Goal: Task Accomplishment & Management: Manage account settings

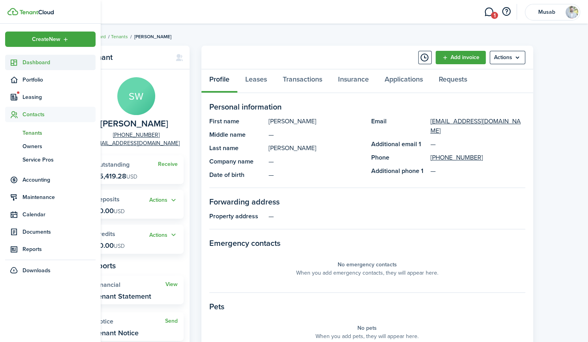
click at [41, 62] on span "Dashboard" at bounding box center [58, 62] width 73 height 8
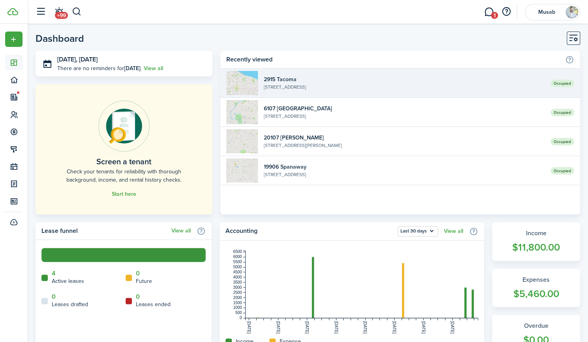
click at [395, 79] on widget-list-item-title "2915 Tacoma" at bounding box center [404, 79] width 281 height 8
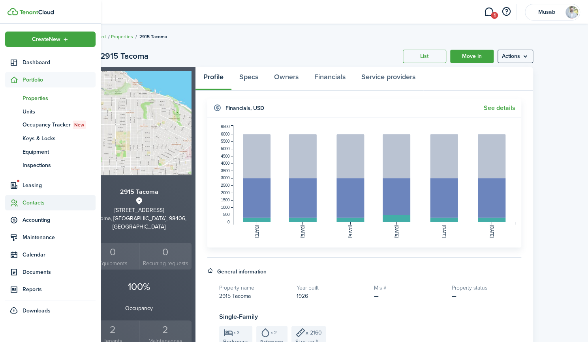
click at [38, 204] on span "Contacts" at bounding box center [58, 203] width 73 height 8
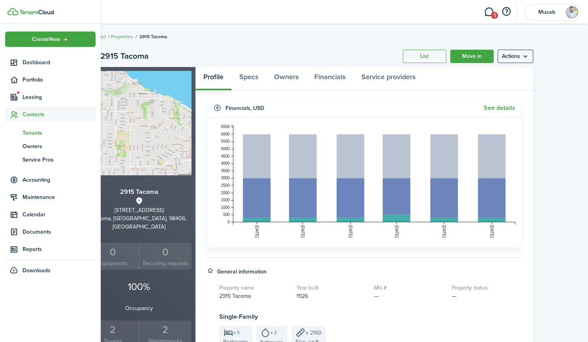
click at [39, 133] on span "Tenants" at bounding box center [58, 133] width 73 height 8
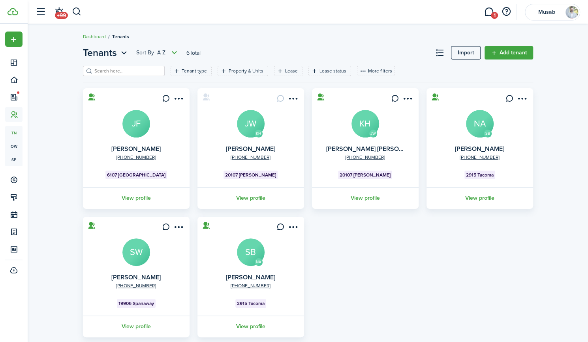
scroll to position [17, 0]
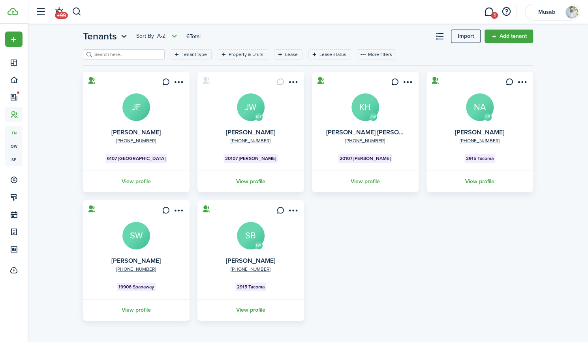
click at [474, 179] on link "View profile" at bounding box center [479, 182] width 109 height 22
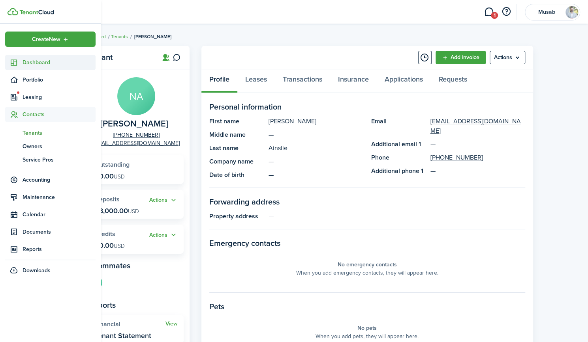
click at [37, 65] on span "Dashboard" at bounding box center [58, 62] width 73 height 8
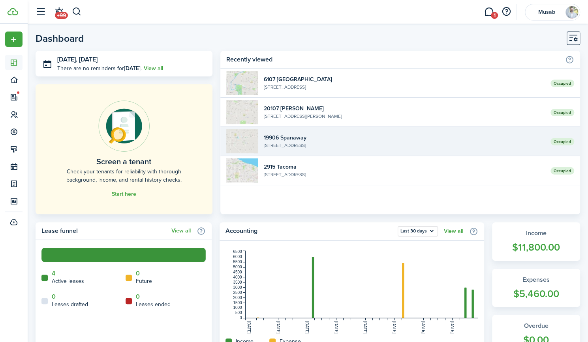
click at [337, 133] on link "Occupied 19906 Spanaway [STREET_ADDRESS]" at bounding box center [399, 141] width 359 height 29
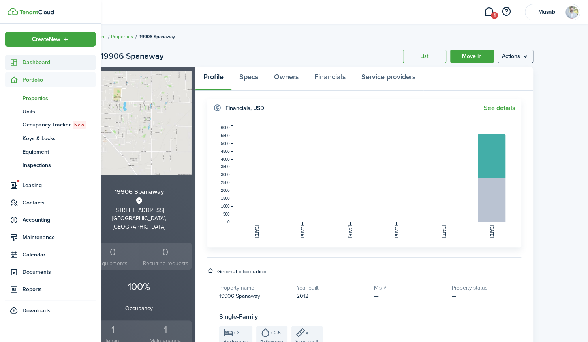
click at [27, 64] on span "Dashboard" at bounding box center [58, 62] width 73 height 8
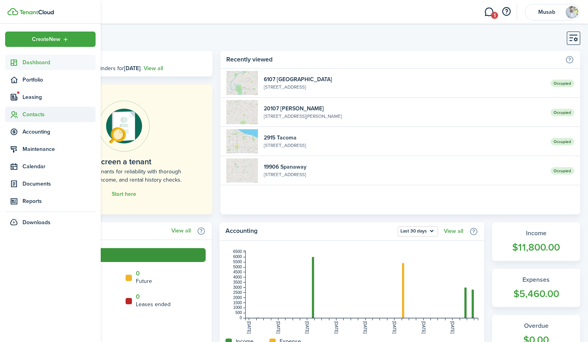
click at [41, 111] on span "Contacts" at bounding box center [58, 114] width 73 height 8
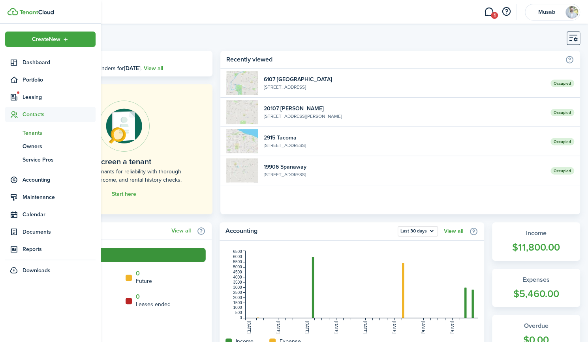
click at [41, 134] on span "Tenants" at bounding box center [58, 133] width 73 height 8
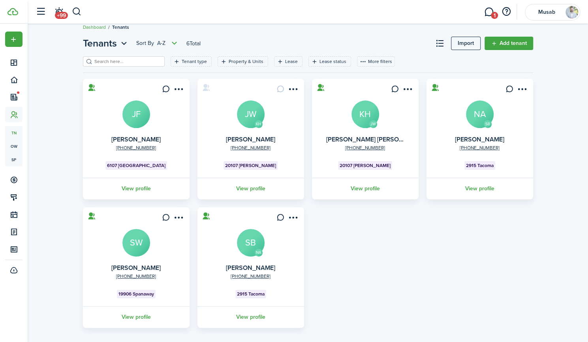
scroll to position [17, 0]
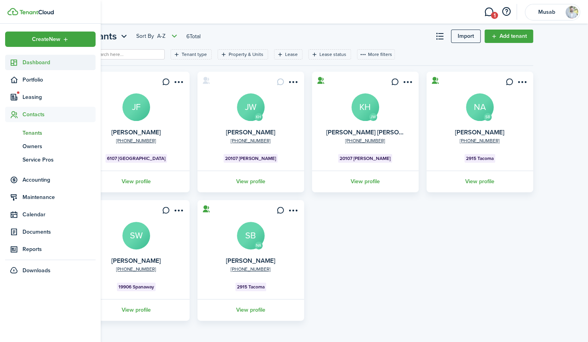
click at [38, 61] on span "Dashboard" at bounding box center [58, 62] width 73 height 8
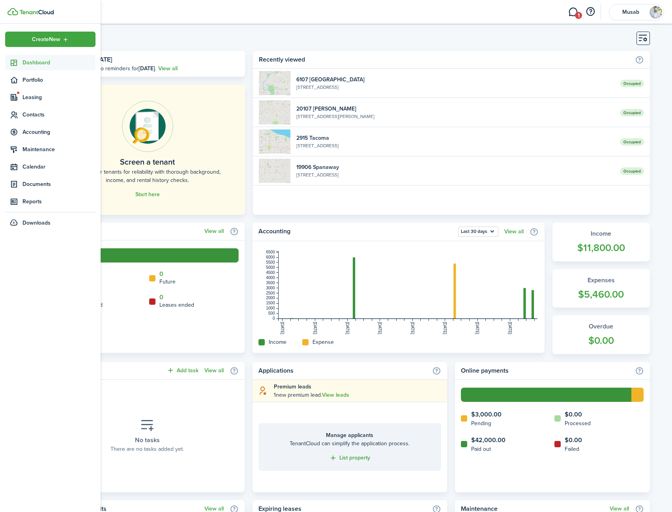
click at [32, 64] on span "Dashboard" at bounding box center [58, 62] width 73 height 8
click at [37, 62] on span "Dashboard" at bounding box center [58, 62] width 73 height 8
click at [36, 132] on span "Accounting" at bounding box center [58, 132] width 73 height 8
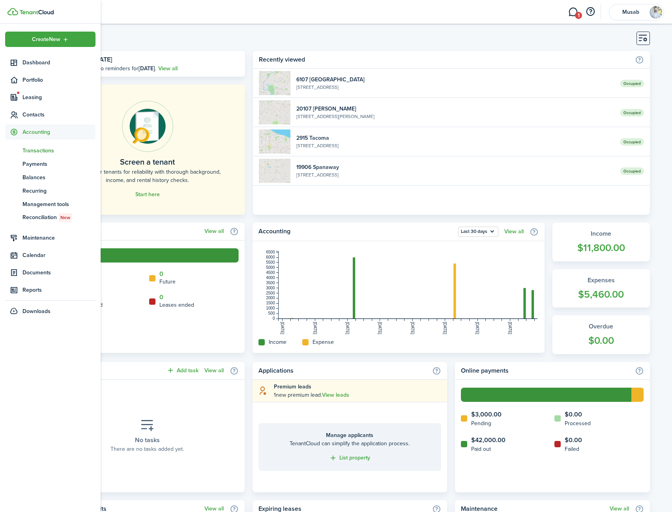
click at [39, 150] on span "Transactions" at bounding box center [58, 150] width 73 height 8
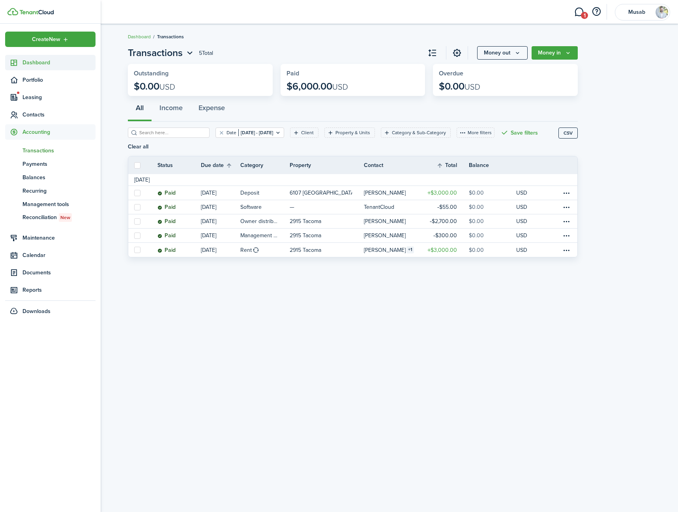
click at [38, 66] on span "Dashboard" at bounding box center [58, 62] width 73 height 8
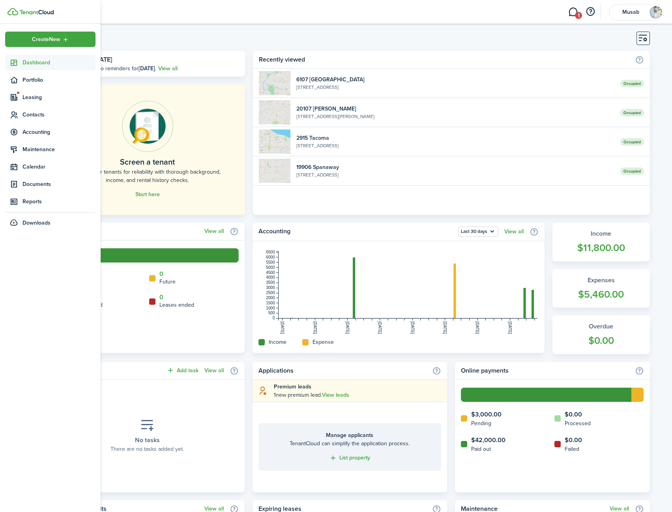
click at [31, 65] on span "Dashboard" at bounding box center [58, 62] width 73 height 8
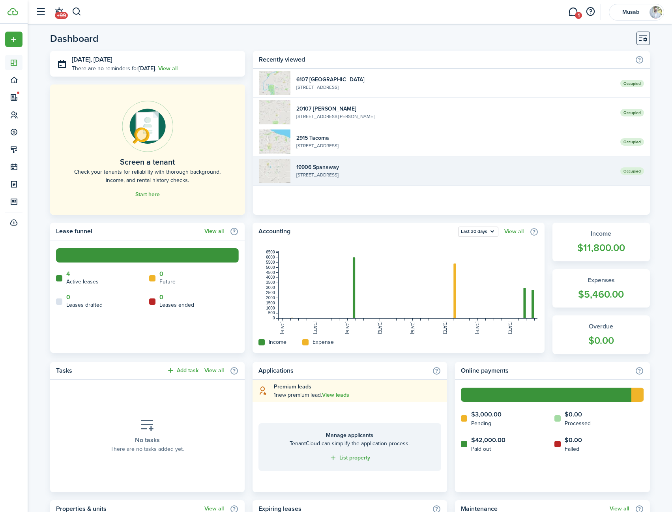
click at [347, 166] on widget-list-item-title "19906 Spanaway" at bounding box center [455, 167] width 318 height 8
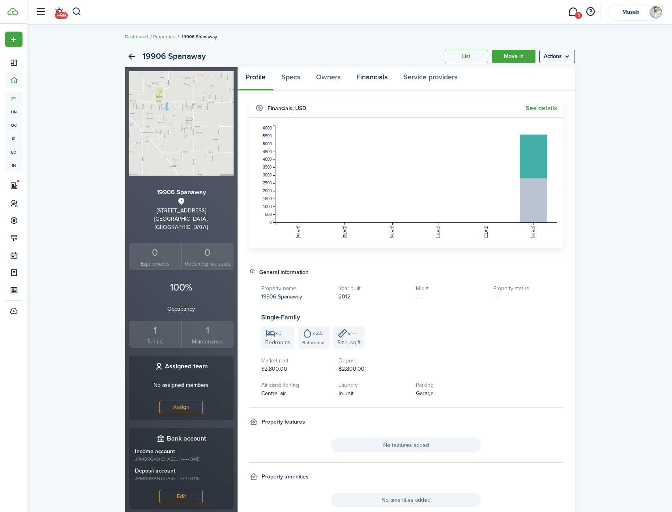
click at [368, 76] on link "Financials" at bounding box center [371, 79] width 47 height 24
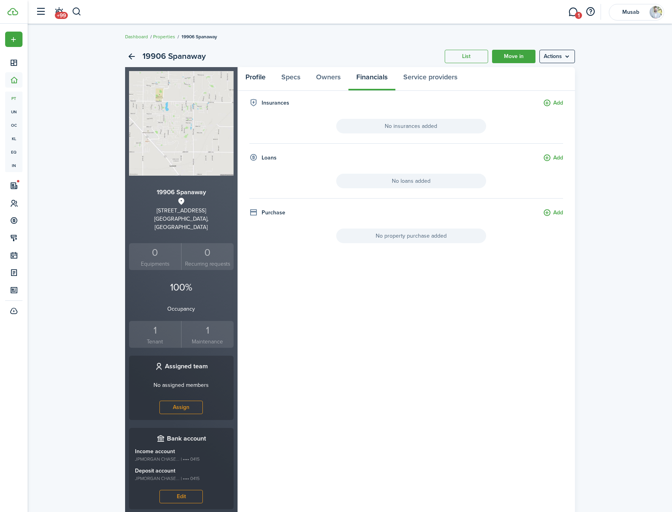
click at [260, 78] on link "Profile" at bounding box center [256, 79] width 36 height 24
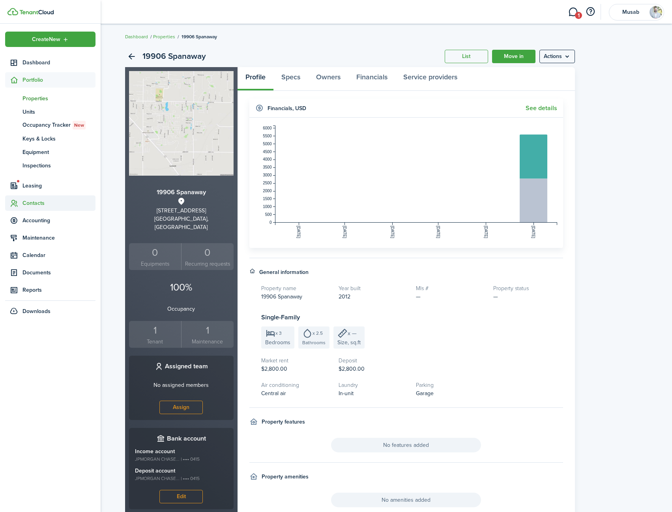
click at [26, 202] on span "Contacts" at bounding box center [58, 203] width 73 height 8
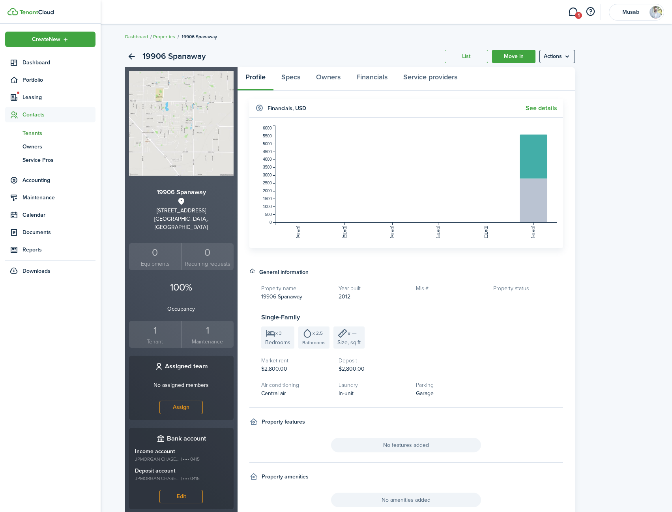
click at [41, 132] on span "Tenants" at bounding box center [58, 133] width 73 height 8
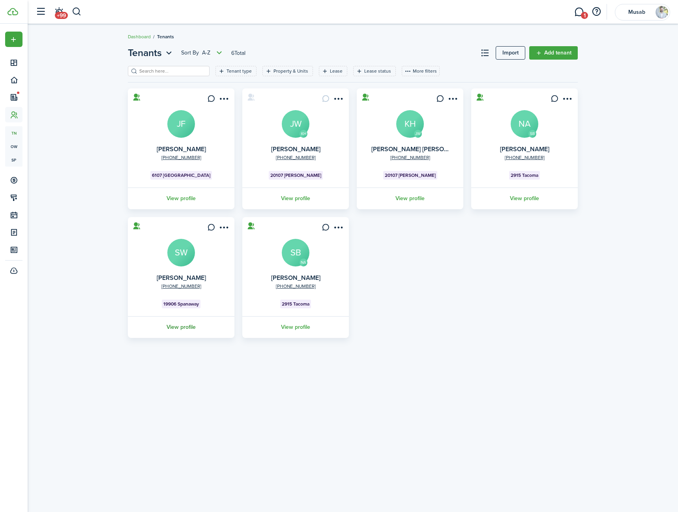
click at [185, 328] on link "View profile" at bounding box center [181, 327] width 109 height 22
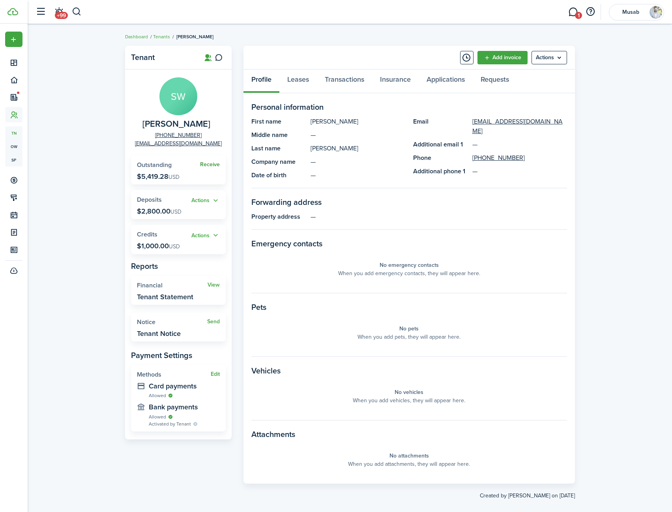
click at [212, 166] on link "Receive" at bounding box center [210, 164] width 20 height 6
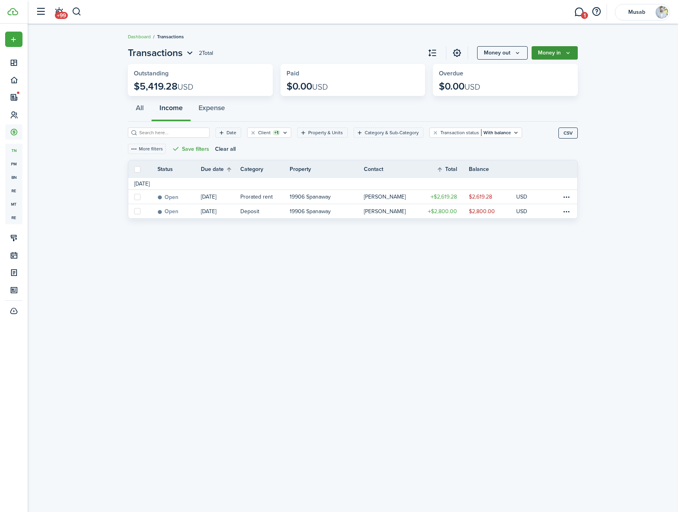
click at [573, 52] on button "Money in" at bounding box center [555, 52] width 46 height 13
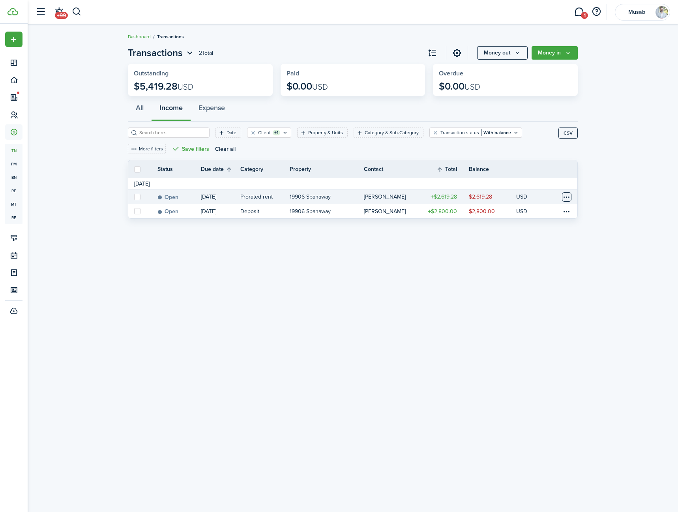
click at [567, 197] on table-menu-btn-icon at bounding box center [566, 196] width 9 height 9
click at [522, 210] on button "Edit" at bounding box center [536, 210] width 69 height 13
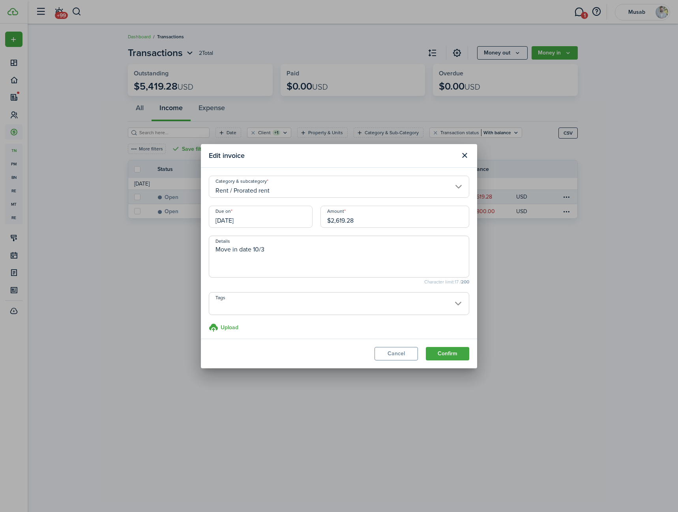
click at [357, 218] on input "$2,619.28" at bounding box center [394, 217] width 149 height 22
type input "$2,800.00"
click at [312, 253] on textarea "Move in date 10/3" at bounding box center [339, 259] width 260 height 28
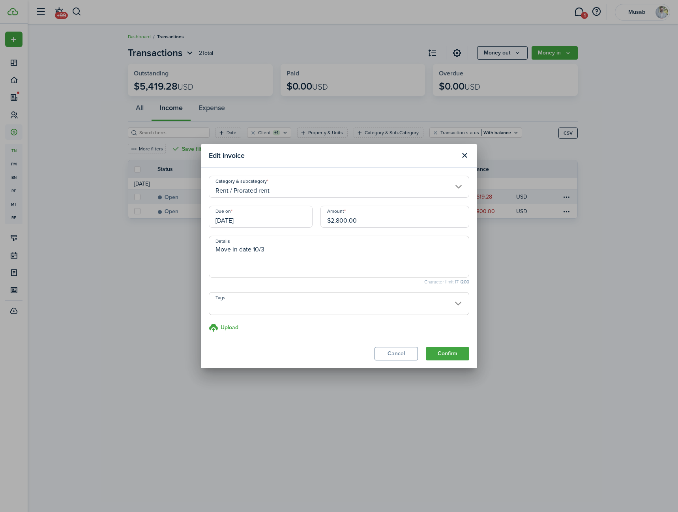
click at [312, 253] on textarea "Move in date 10/3" at bounding box center [339, 259] width 260 height 28
type textarea "Move in date 10/1"
click at [445, 342] on button "Confirm" at bounding box center [447, 353] width 43 height 13
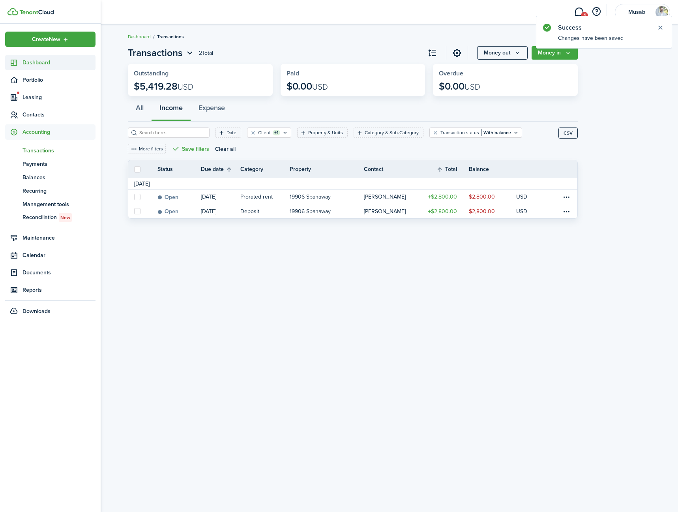
click at [37, 65] on span "Dashboard" at bounding box center [58, 62] width 73 height 8
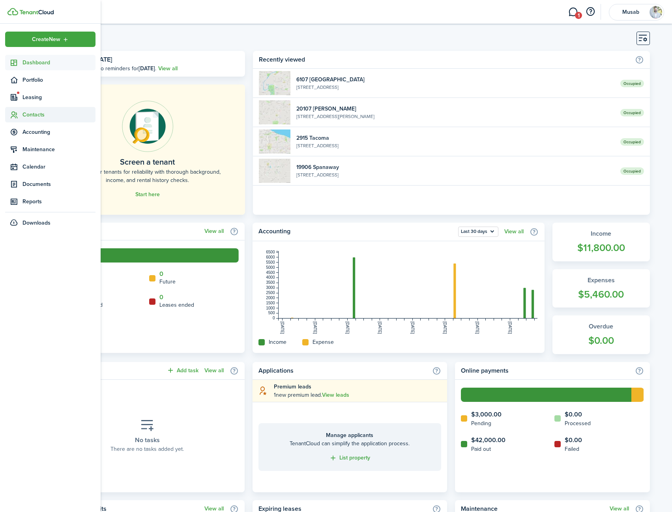
click at [45, 114] on span "Contacts" at bounding box center [58, 114] width 73 height 8
click at [45, 133] on span "Tenants" at bounding box center [58, 133] width 73 height 8
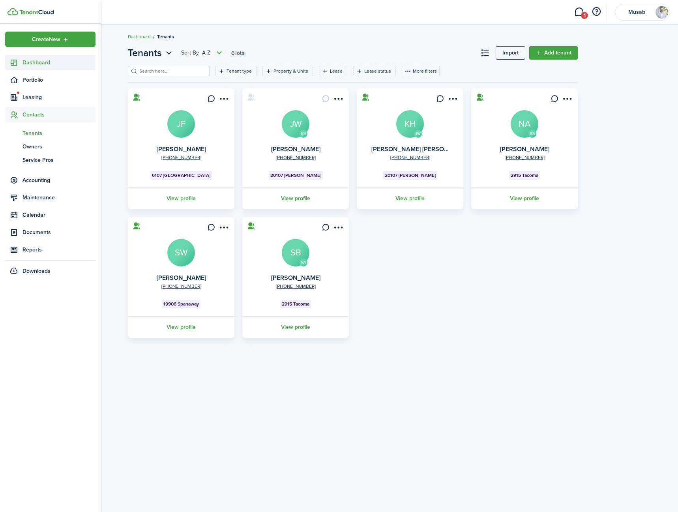
click at [32, 56] on link "Dashboard" at bounding box center [50, 62] width 90 height 15
